Goal: Check status: Check status

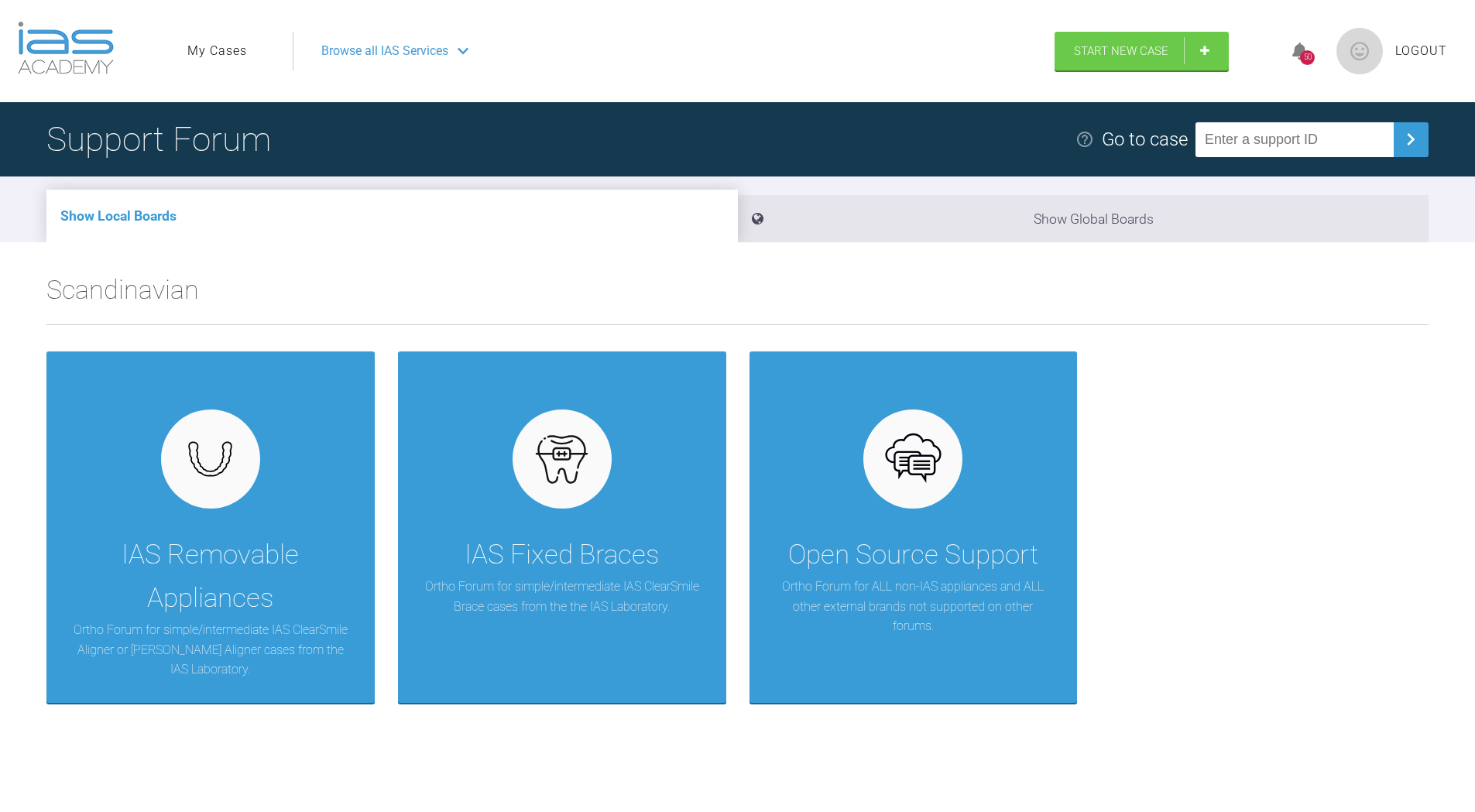
click at [1296, 52] on icon at bounding box center [1299, 51] width 15 height 18
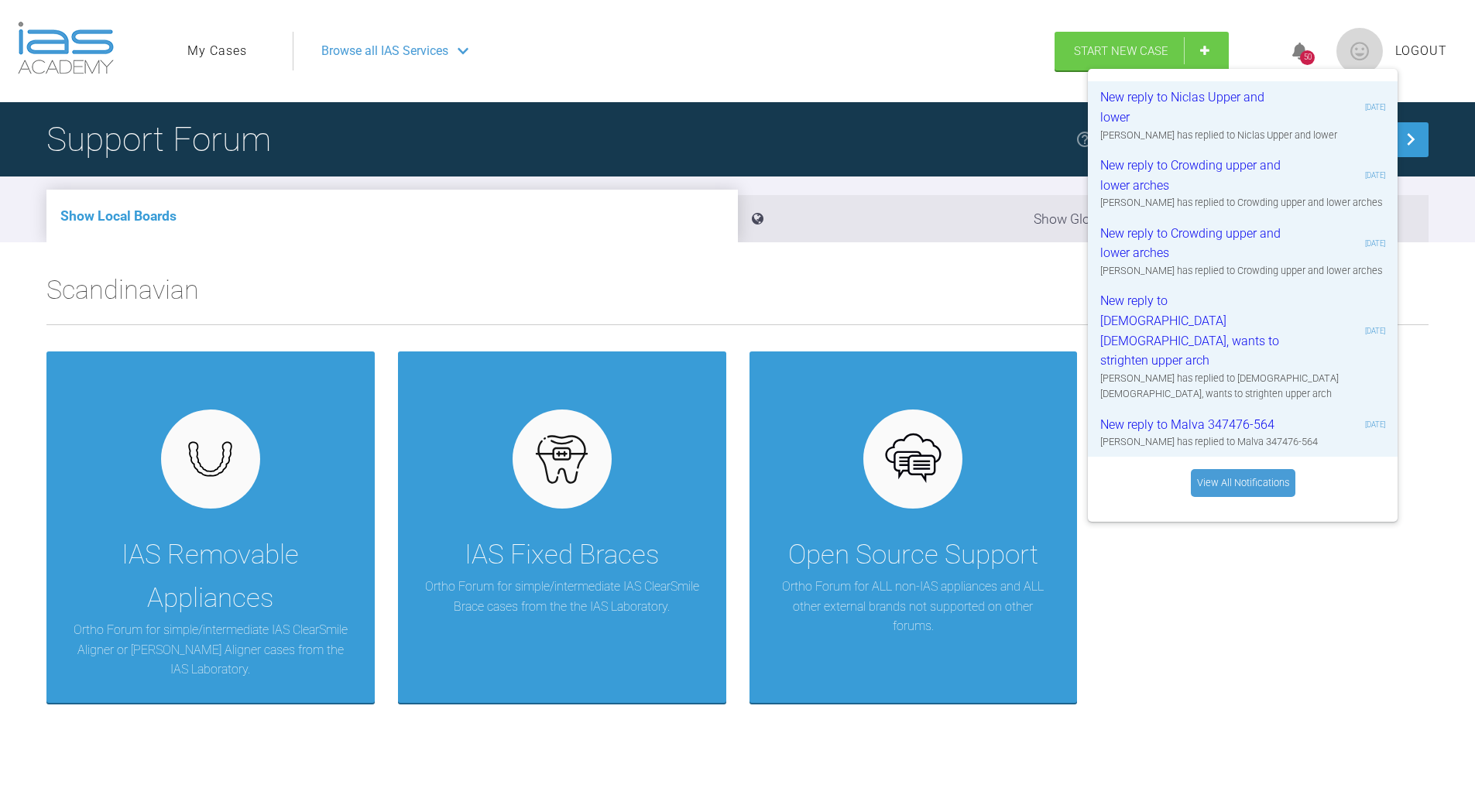
click at [1232, 469] on link "View All Notifications" at bounding box center [1242, 483] width 105 height 28
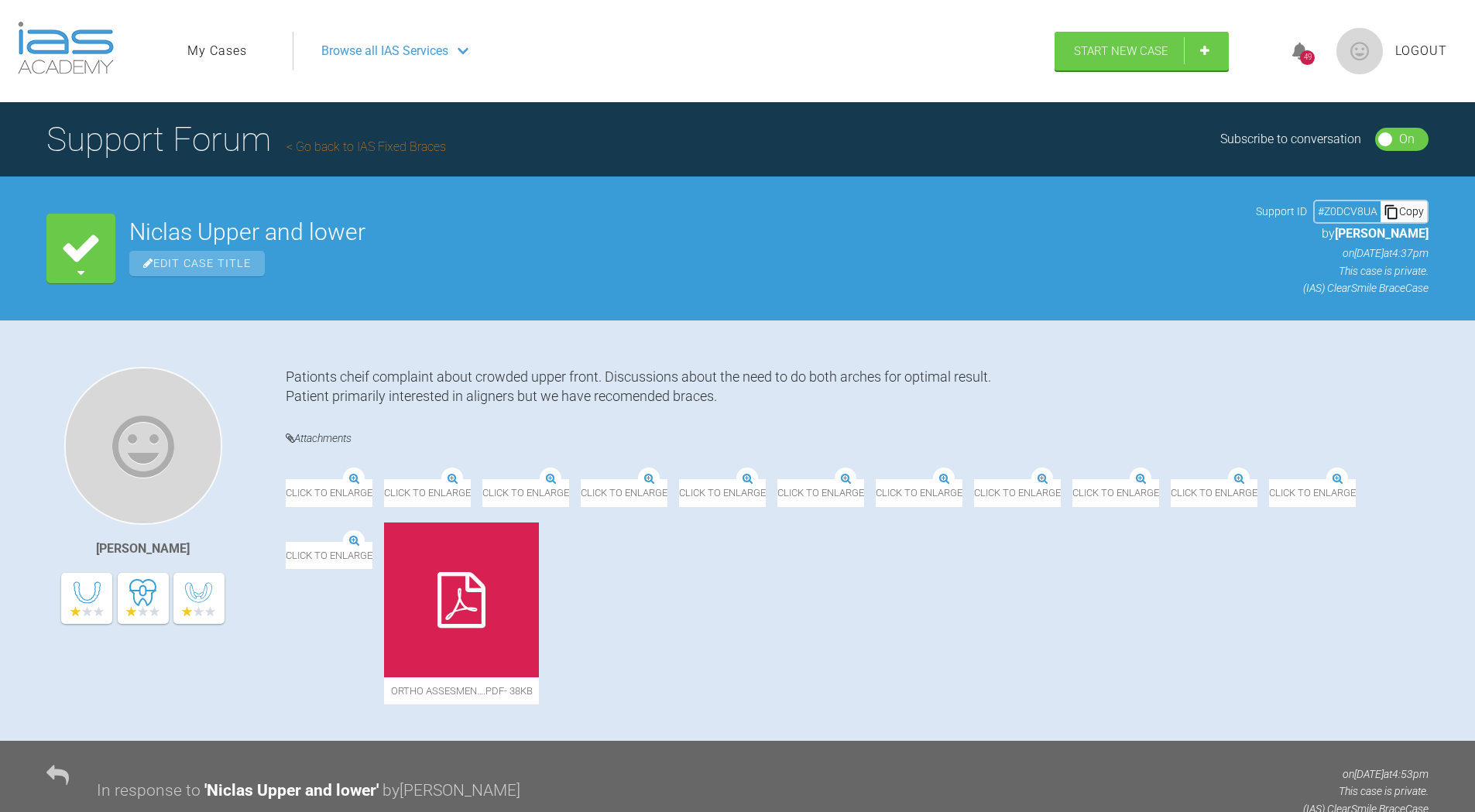
click at [1397, 209] on icon at bounding box center [1391, 211] width 12 height 14
